Goal: Book appointment/travel/reservation

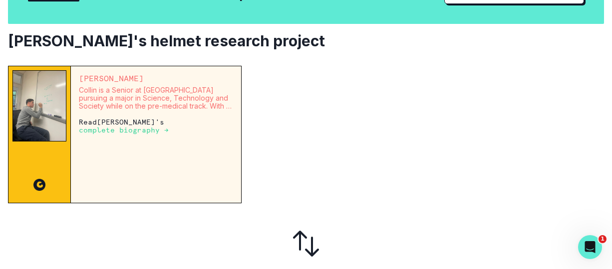
scroll to position [150, 0]
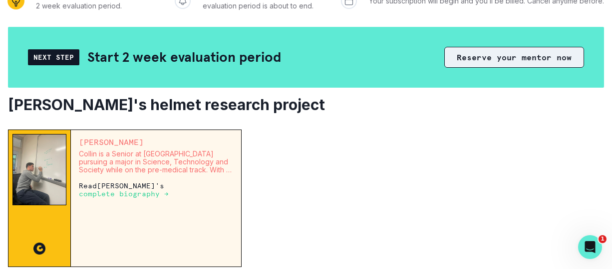
click at [471, 68] on button "Reserve your mentor now" at bounding box center [514, 57] width 140 height 21
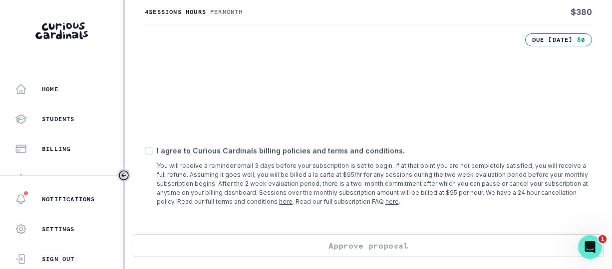
scroll to position [322, 0]
click at [150, 151] on span at bounding box center [149, 151] width 8 height 8
click at [145, 151] on input "checkbox" at bounding box center [144, 151] width 0 height 0
checkbox input "true"
click at [330, 255] on button "Approve proposal" at bounding box center [368, 246] width 471 height 23
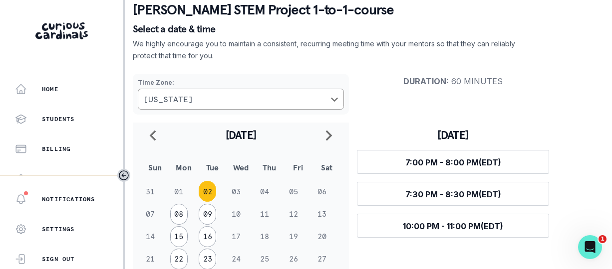
scroll to position [100, 0]
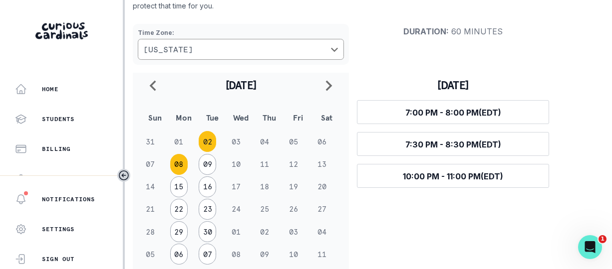
click at [179, 164] on button "08" at bounding box center [178, 164] width 17 height 21
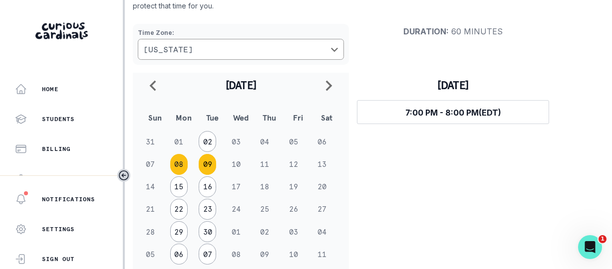
click at [204, 164] on button "09" at bounding box center [207, 164] width 17 height 21
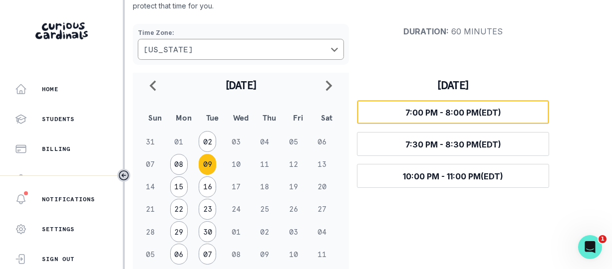
click at [404, 111] on button "Select time 7:00 PM - 8:00 PM (EDT)" at bounding box center [453, 112] width 192 height 24
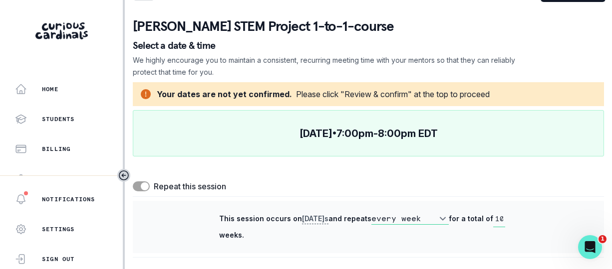
scroll to position [0, 0]
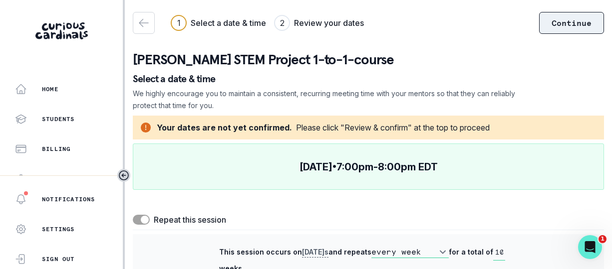
click at [579, 20] on button "Continue" at bounding box center [571, 23] width 65 height 22
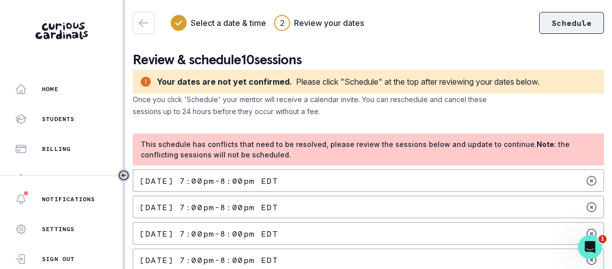
click at [539, 26] on button "Schedule" at bounding box center [571, 23] width 65 height 22
